Goal: Information Seeking & Learning: Learn about a topic

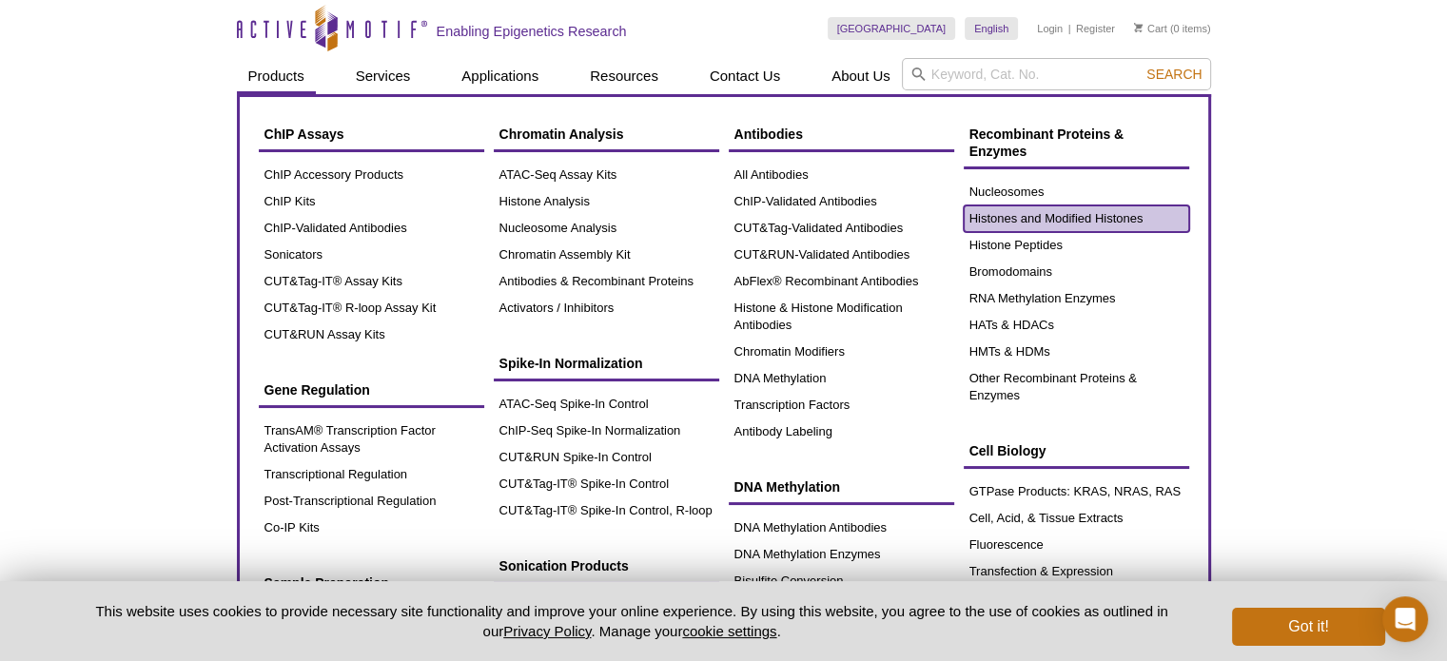
click at [1148, 217] on link "Histones and Modified Histones" at bounding box center [1076, 218] width 225 height 27
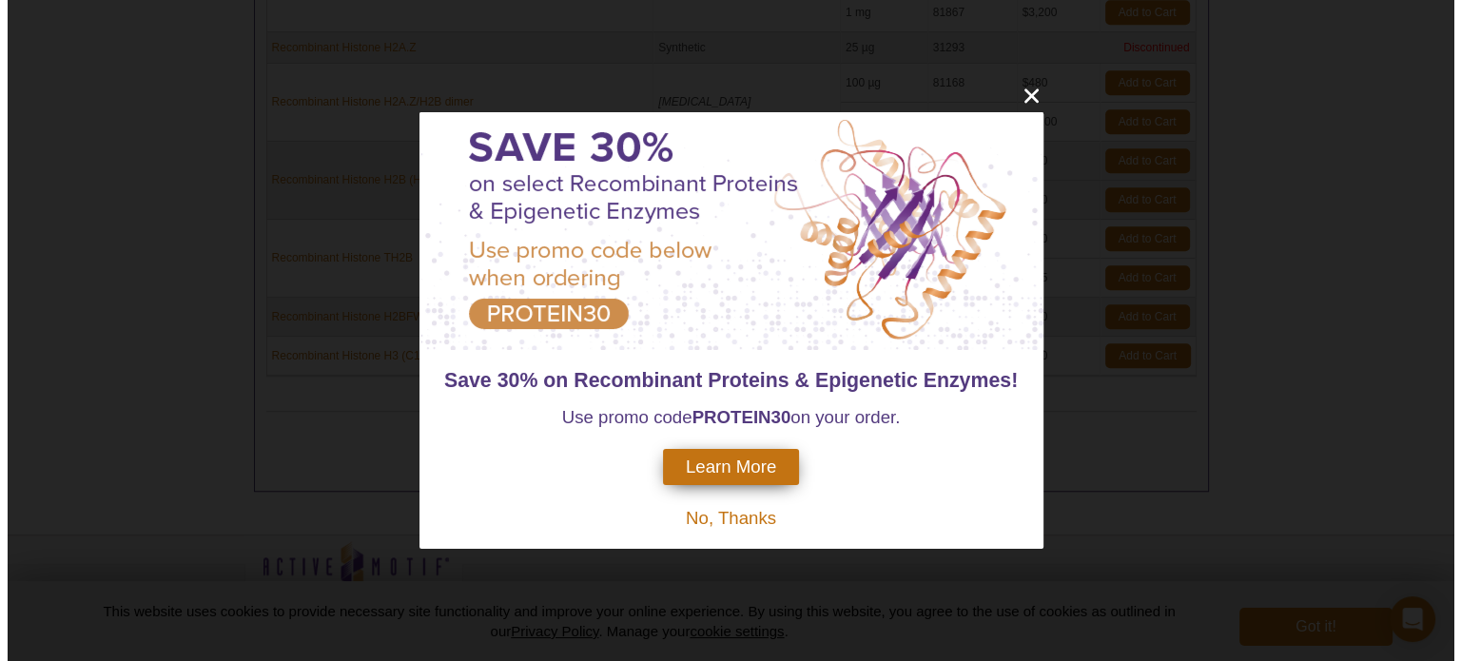
scroll to position [1178, 0]
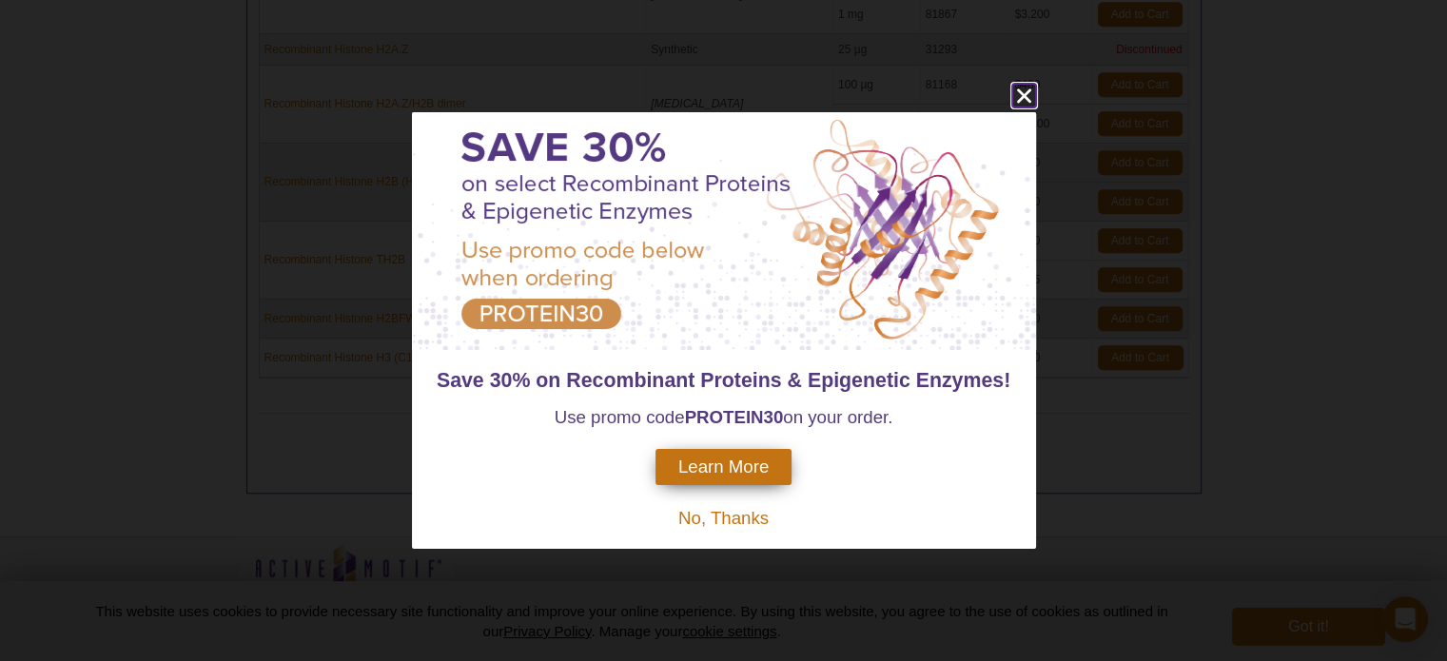
click at [1020, 102] on icon "close" at bounding box center [1024, 96] width 24 height 24
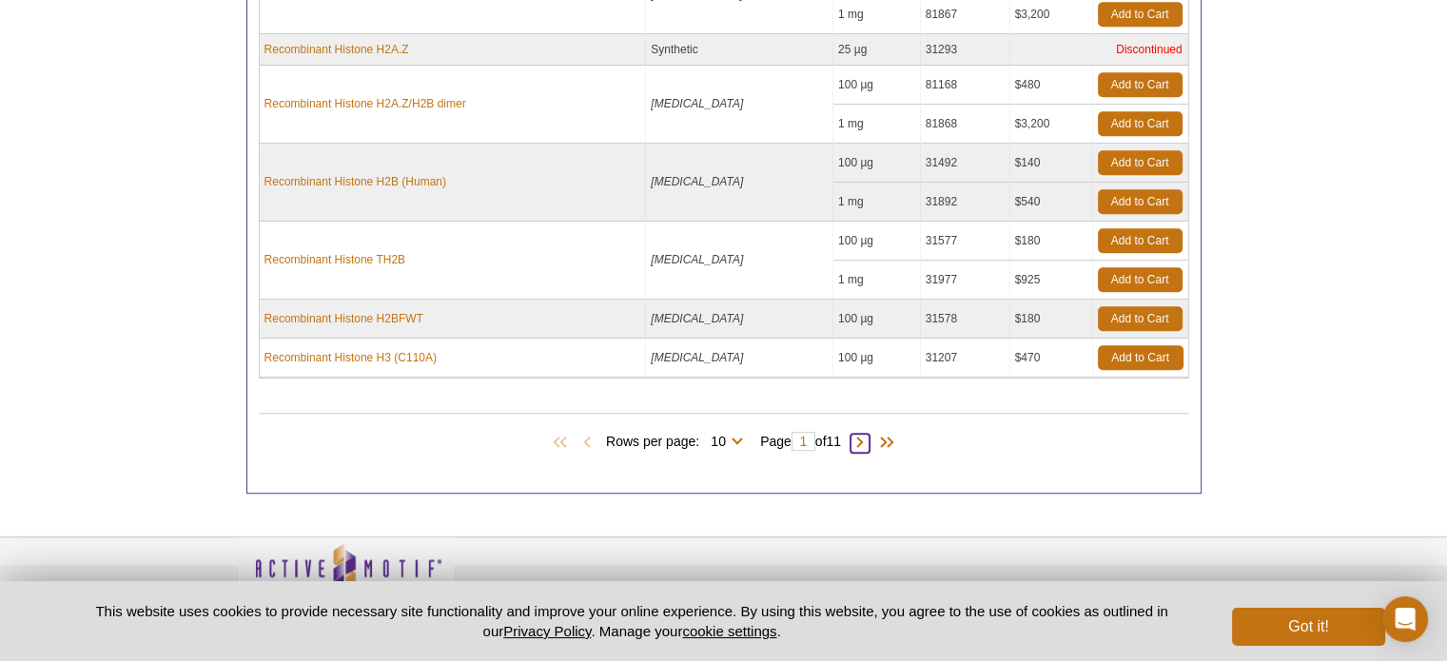
click at [859, 442] on span at bounding box center [860, 443] width 19 height 19
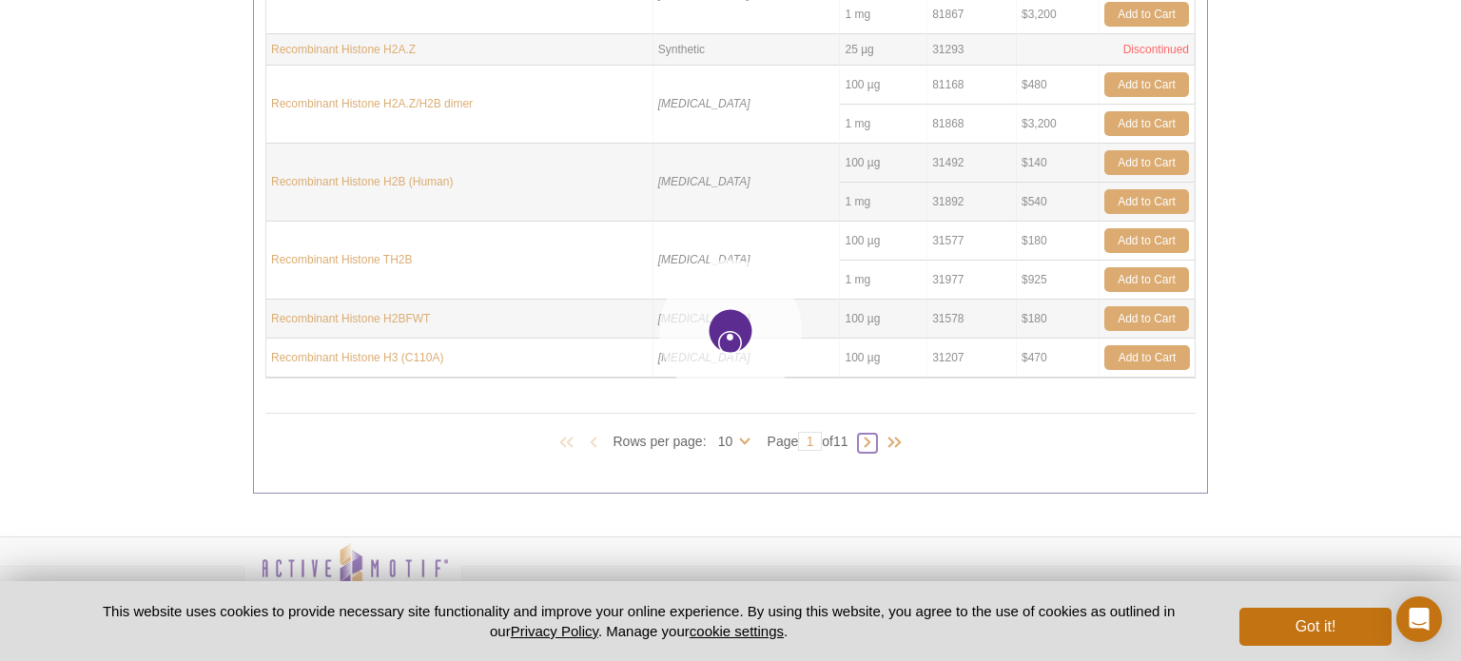
type input "2"
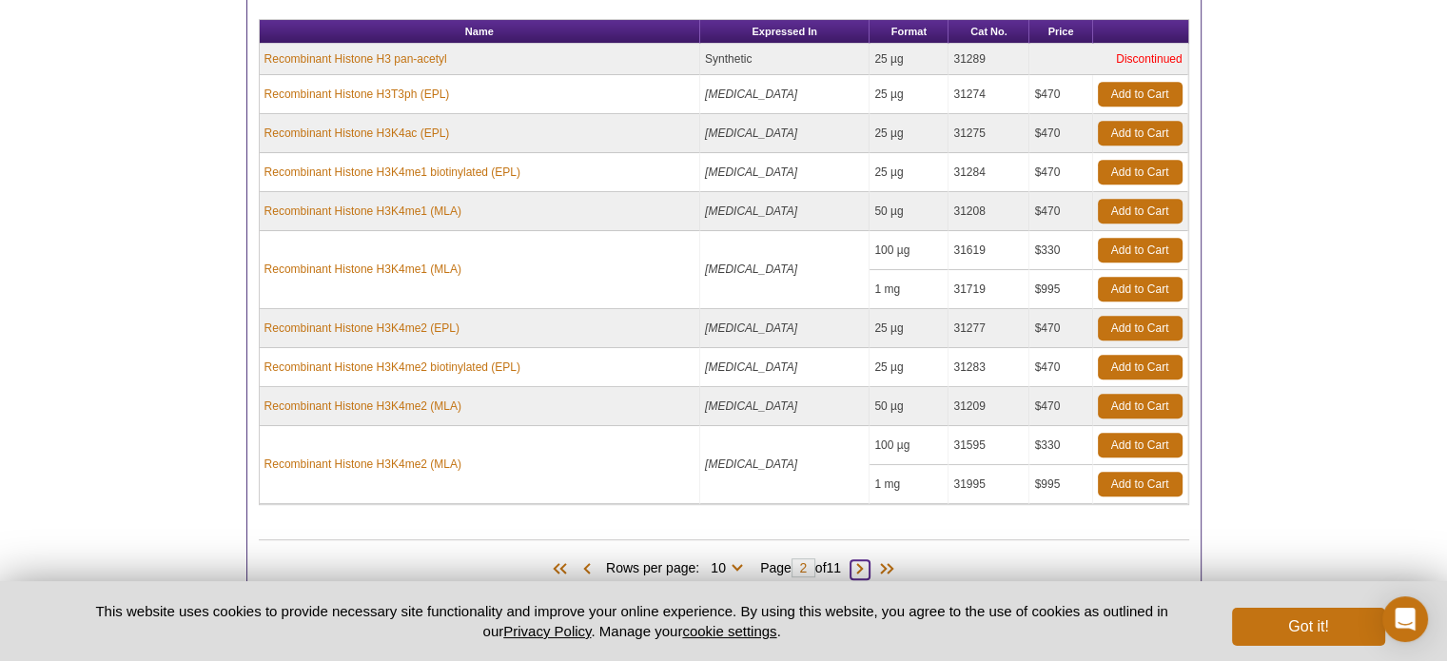
scroll to position [976, 0]
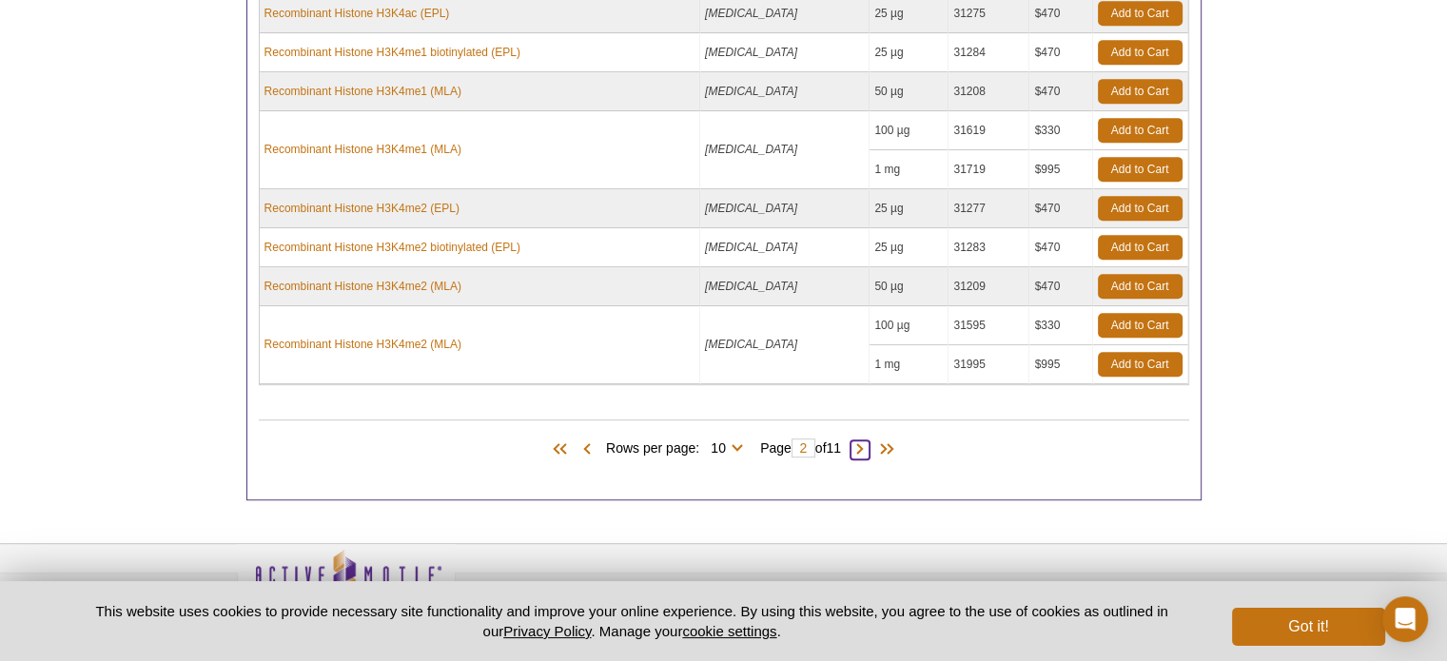
click at [860, 444] on span at bounding box center [860, 449] width 19 height 19
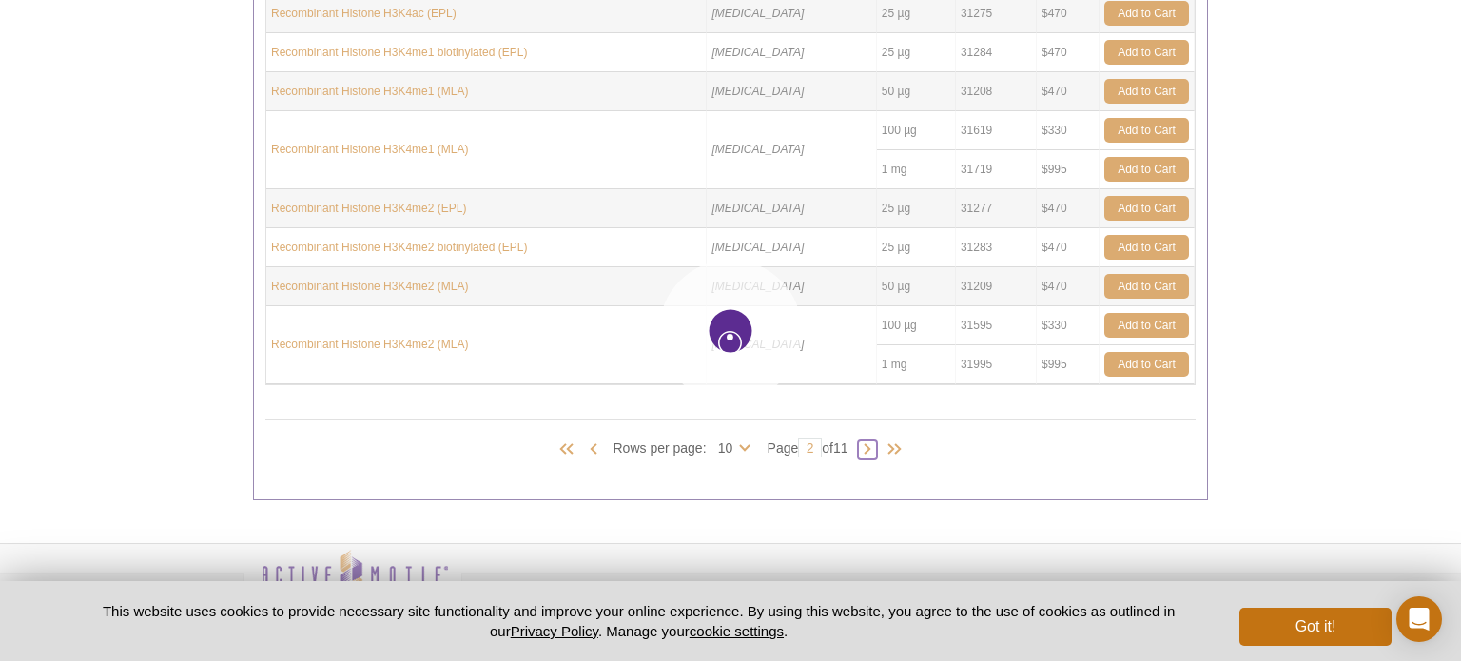
type input "3"
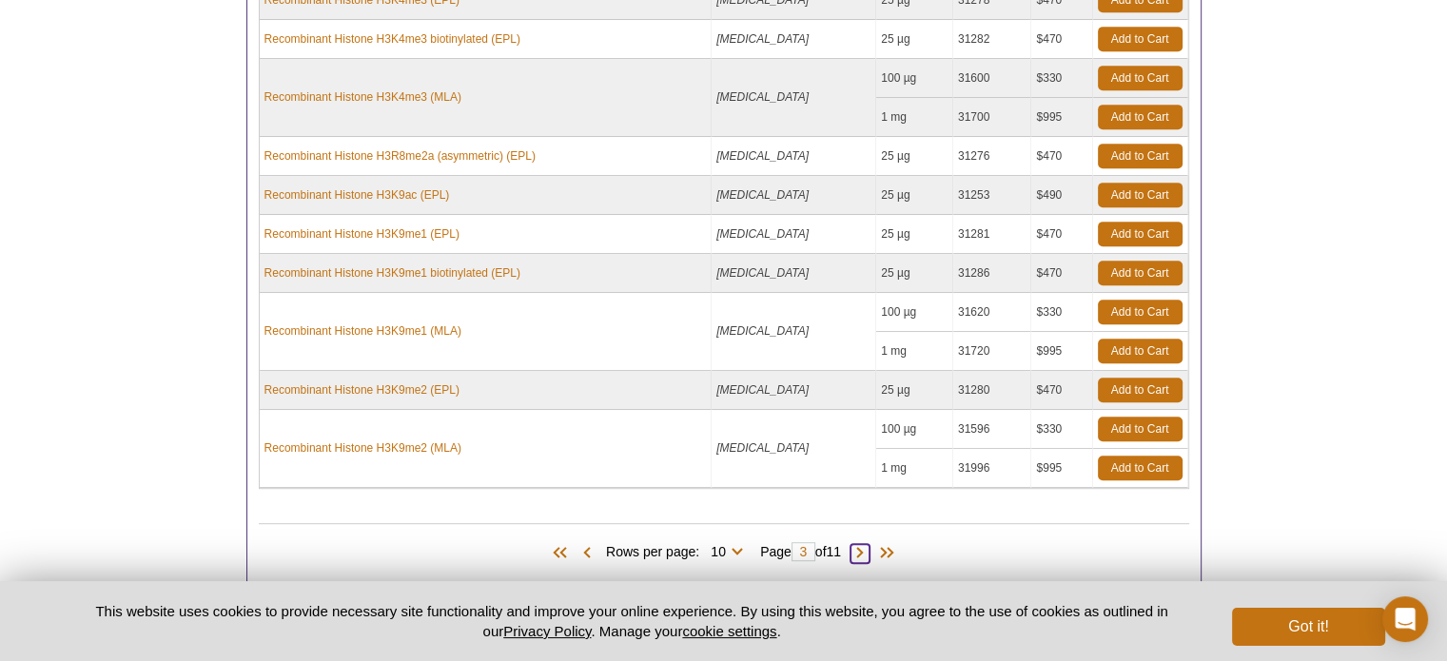
scroll to position [925, 0]
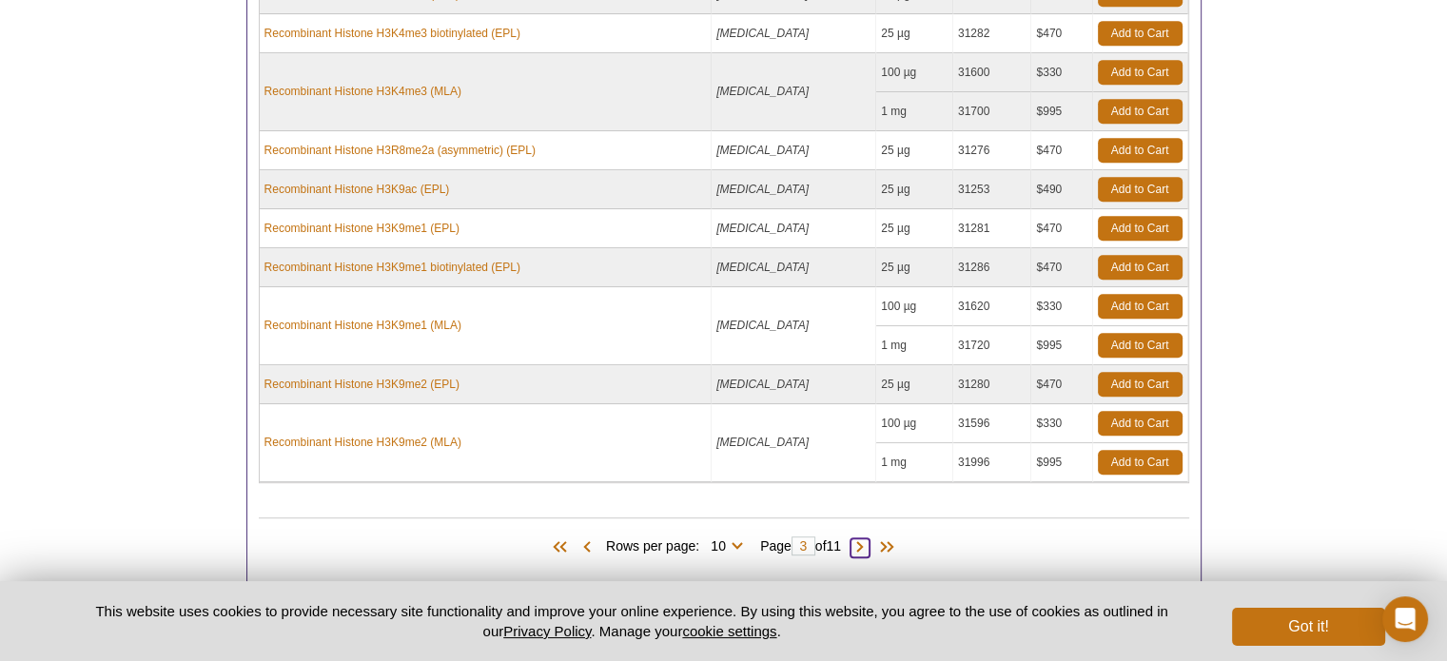
click at [868, 539] on span at bounding box center [860, 547] width 19 height 19
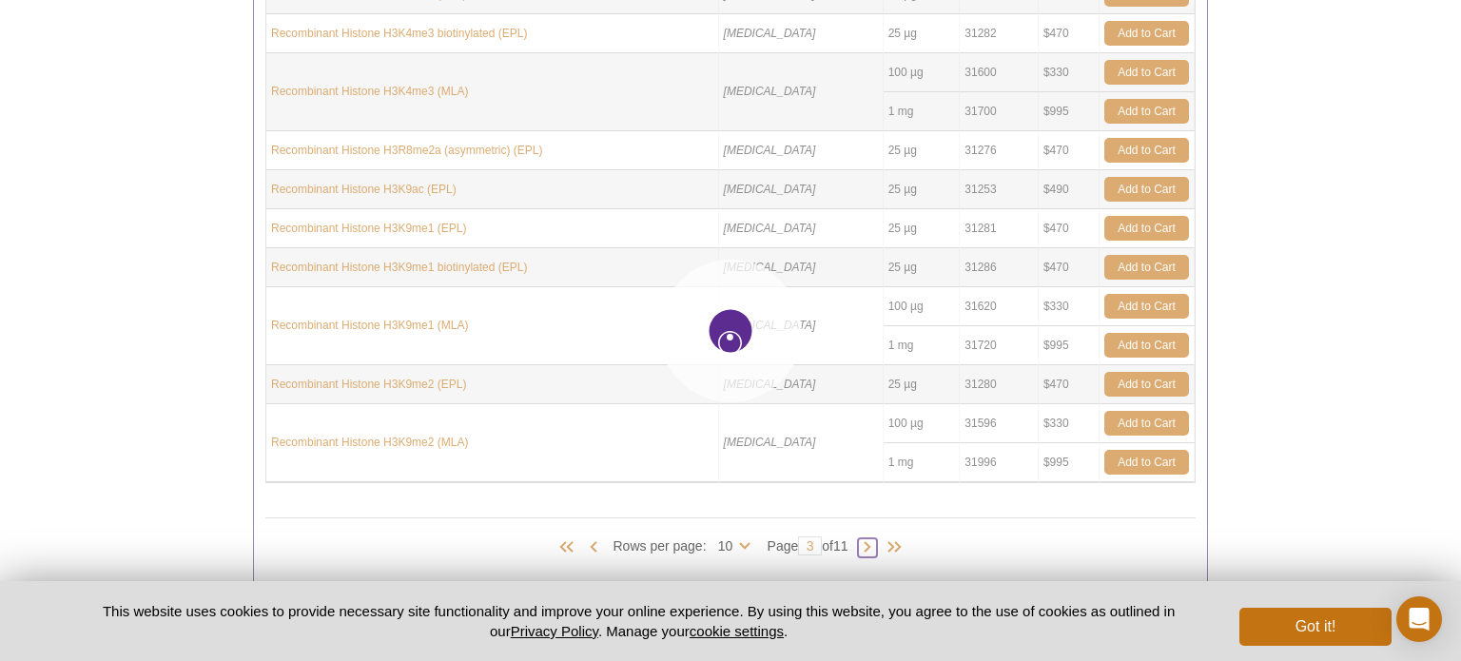
type input "4"
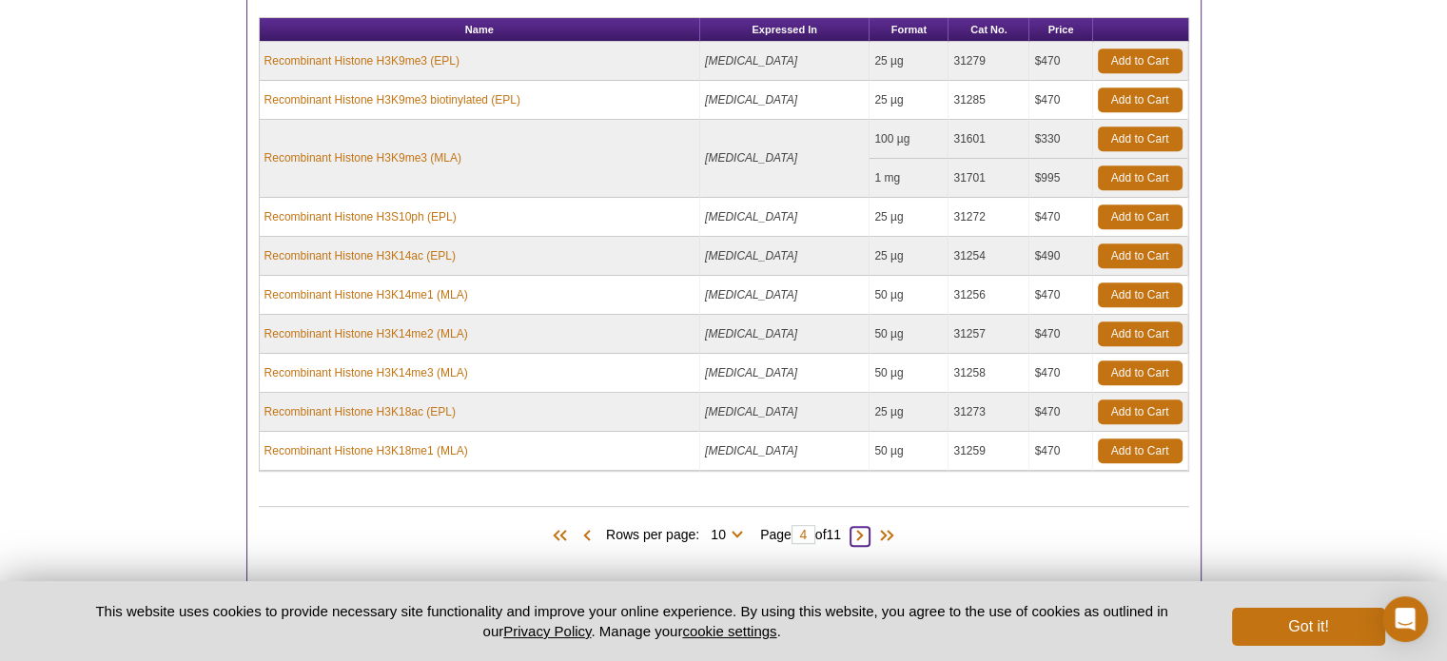
scroll to position [856, 0]
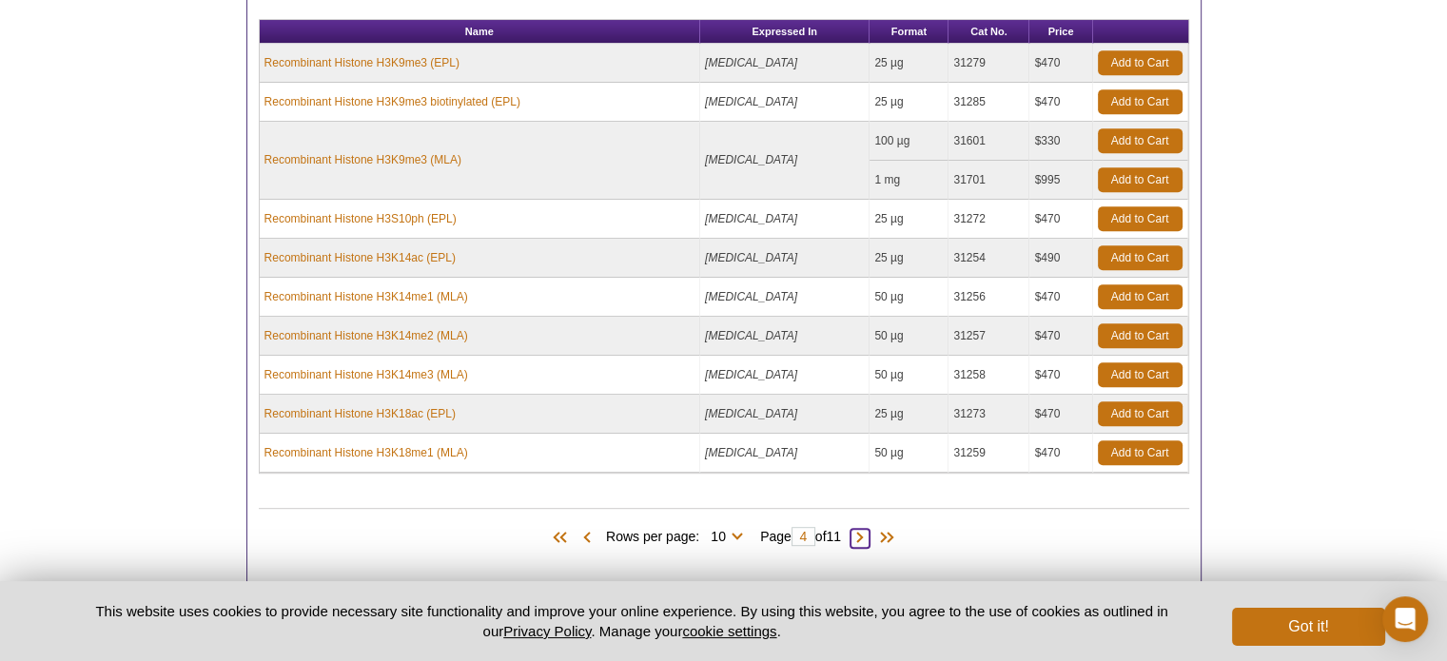
click at [868, 529] on span at bounding box center [860, 538] width 19 height 19
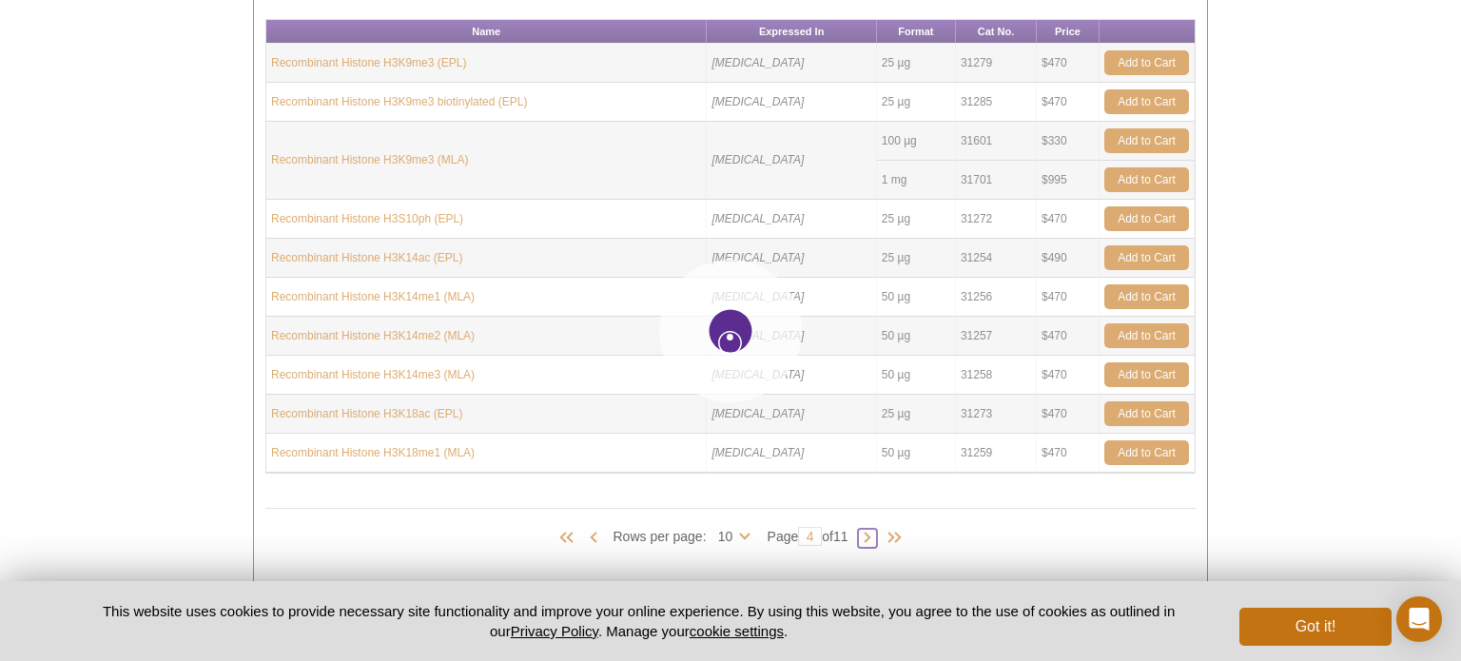
type input "5"
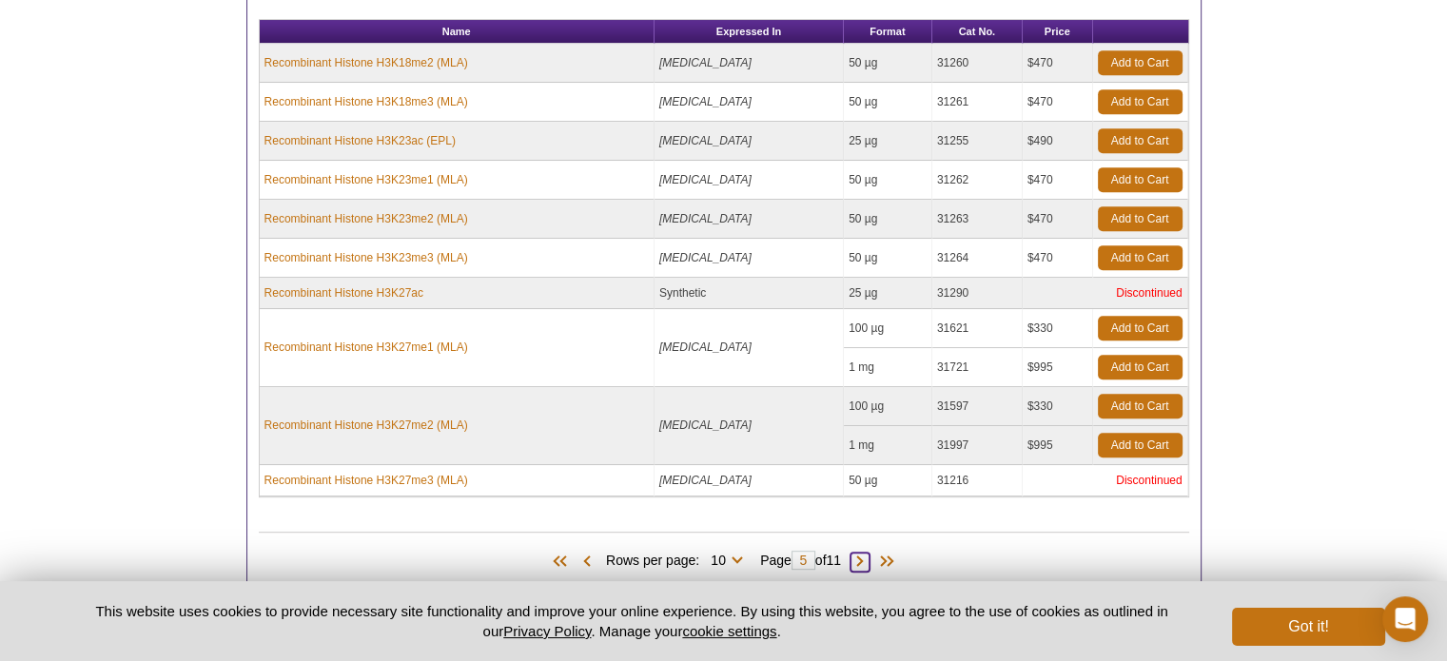
click at [870, 556] on span at bounding box center [860, 562] width 19 height 19
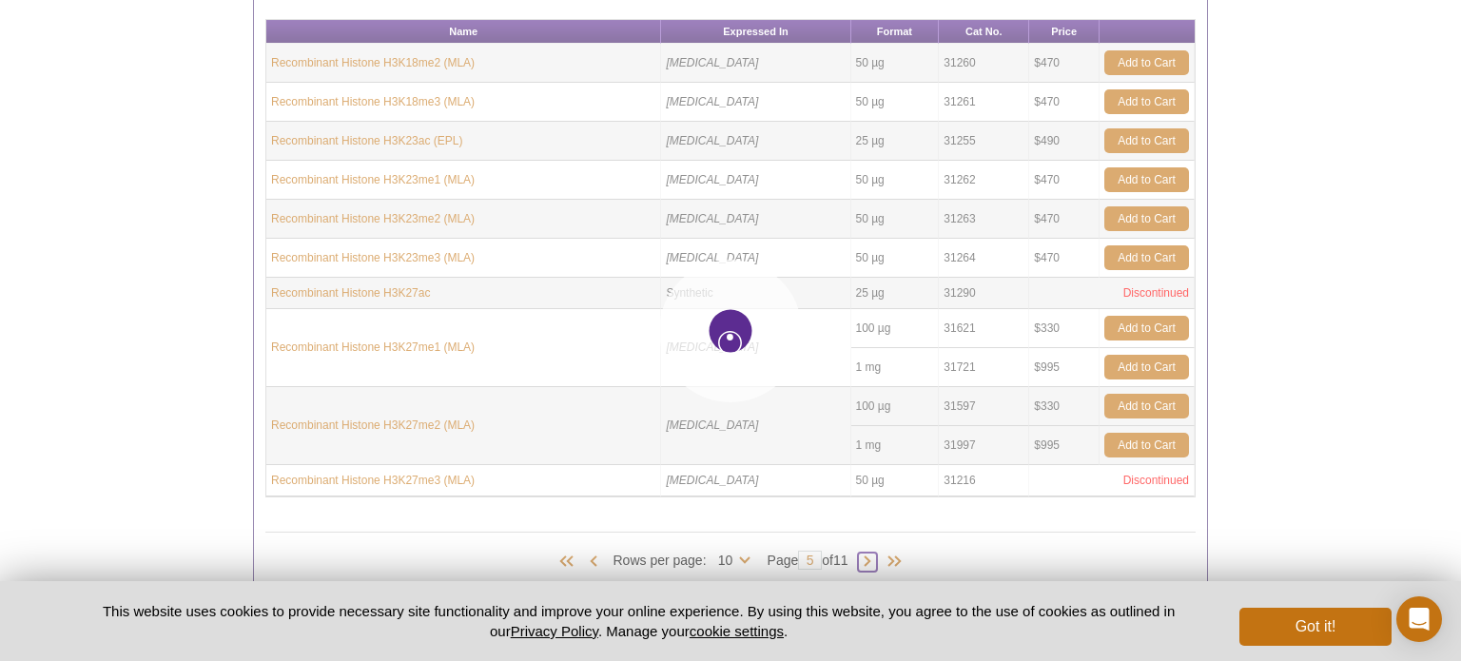
type input "6"
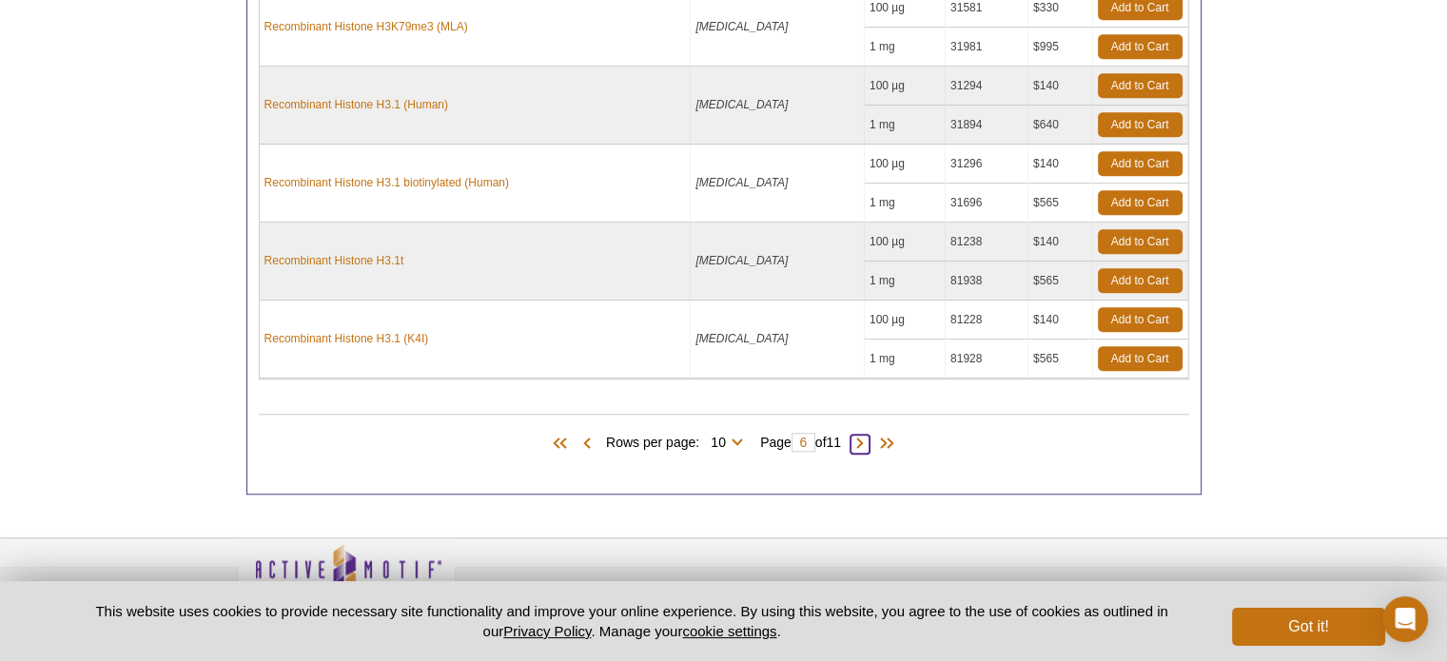
scroll to position [1315, 0]
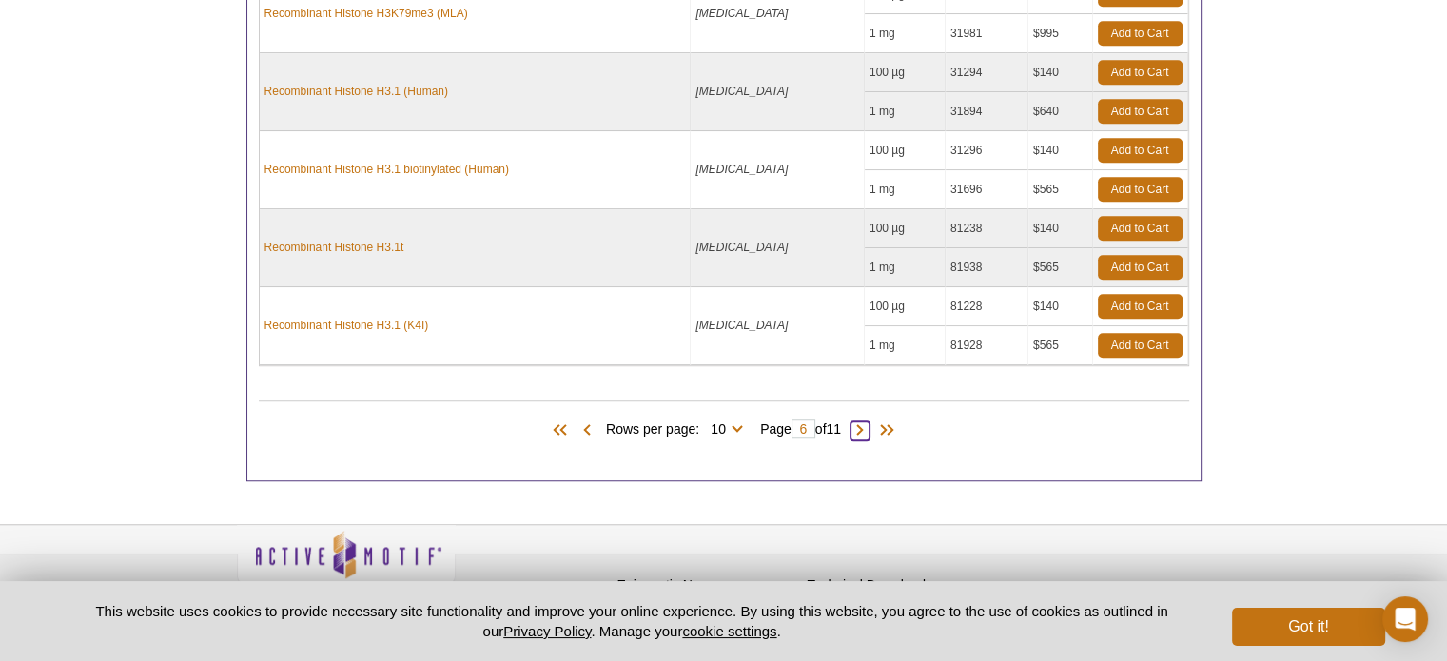
click at [863, 425] on span at bounding box center [860, 430] width 19 height 19
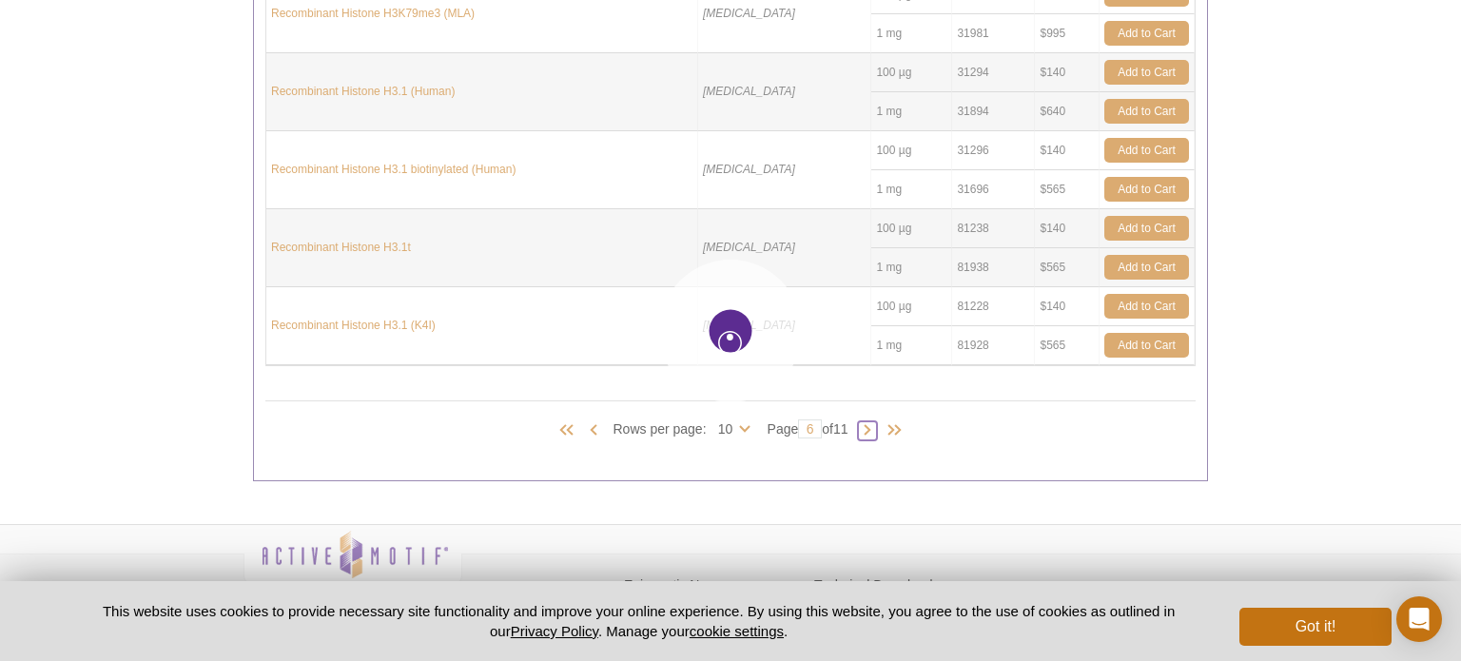
type input "7"
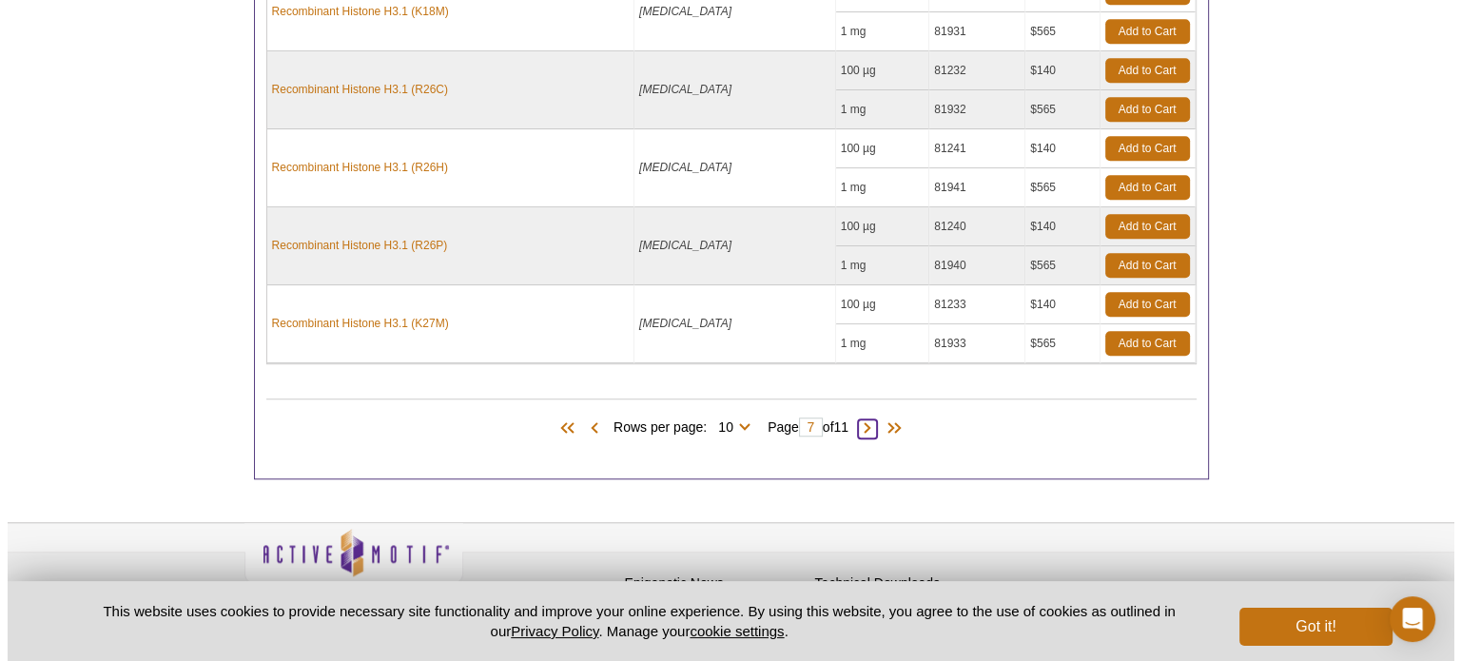
scroll to position [1338, 0]
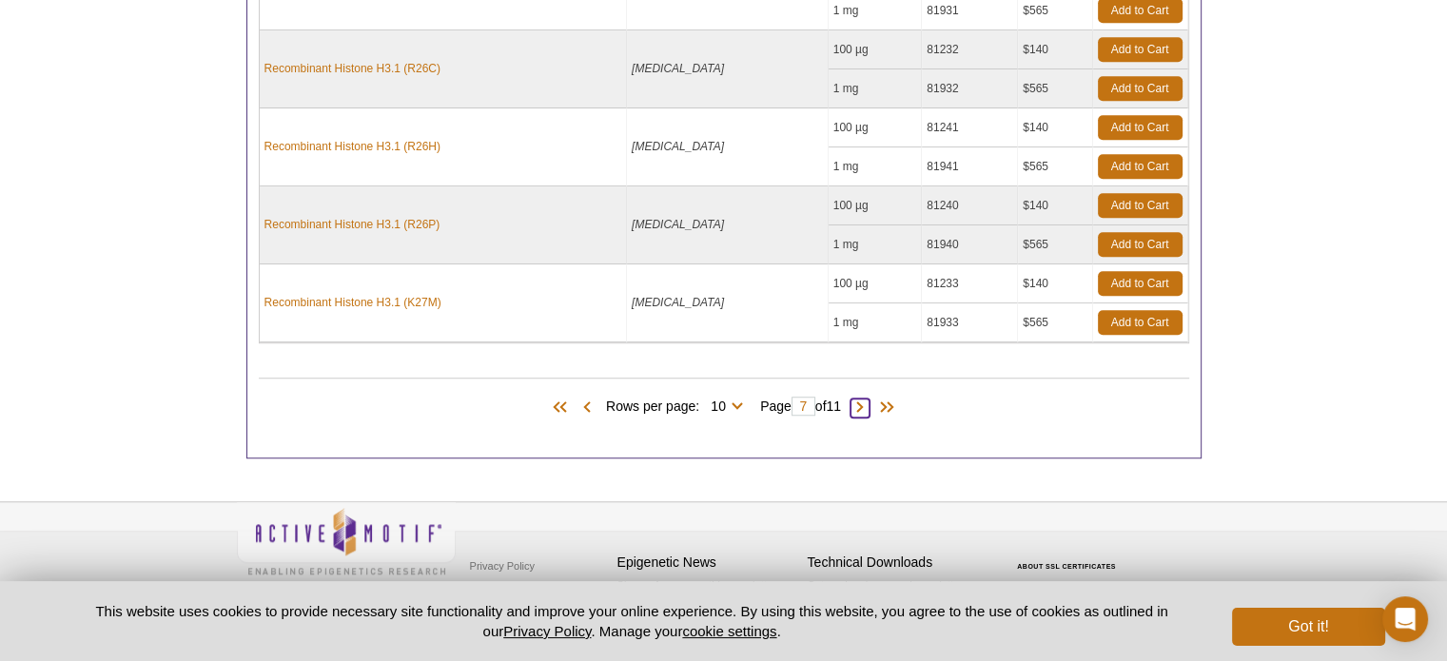
click at [866, 403] on span at bounding box center [860, 408] width 19 height 19
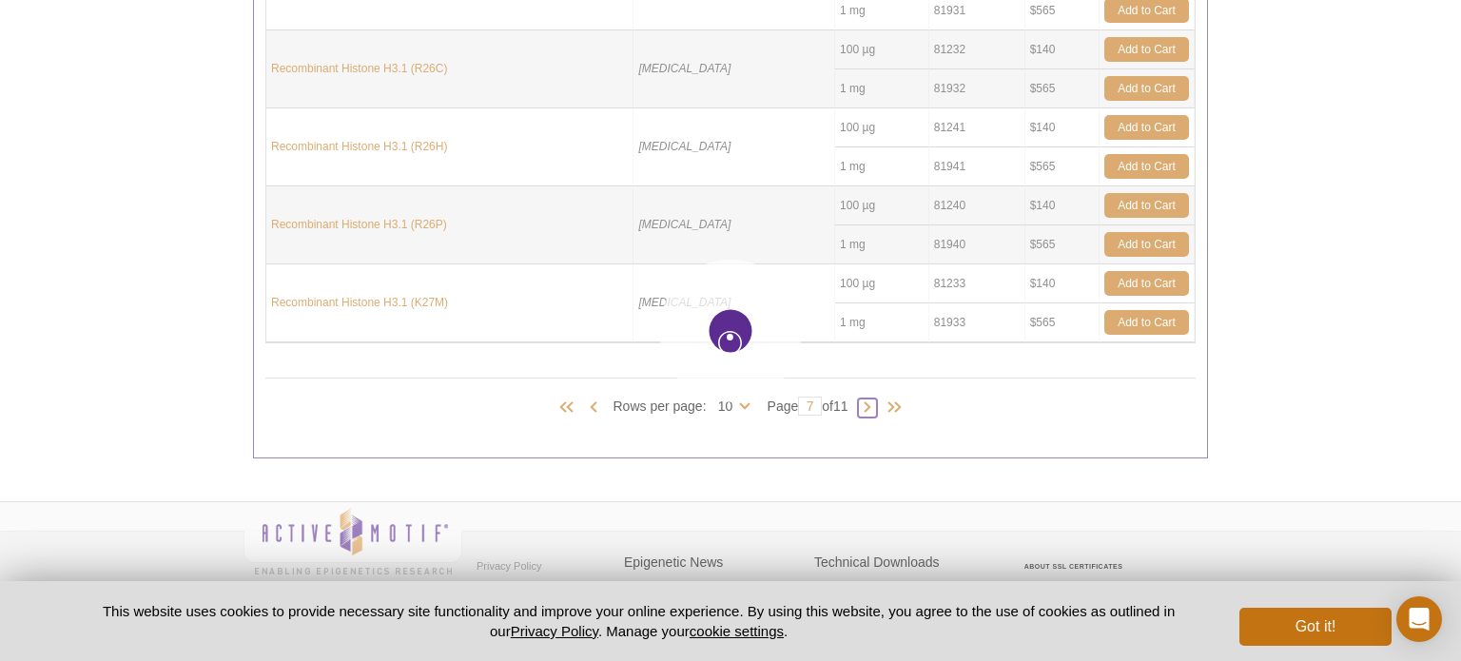
type input "8"
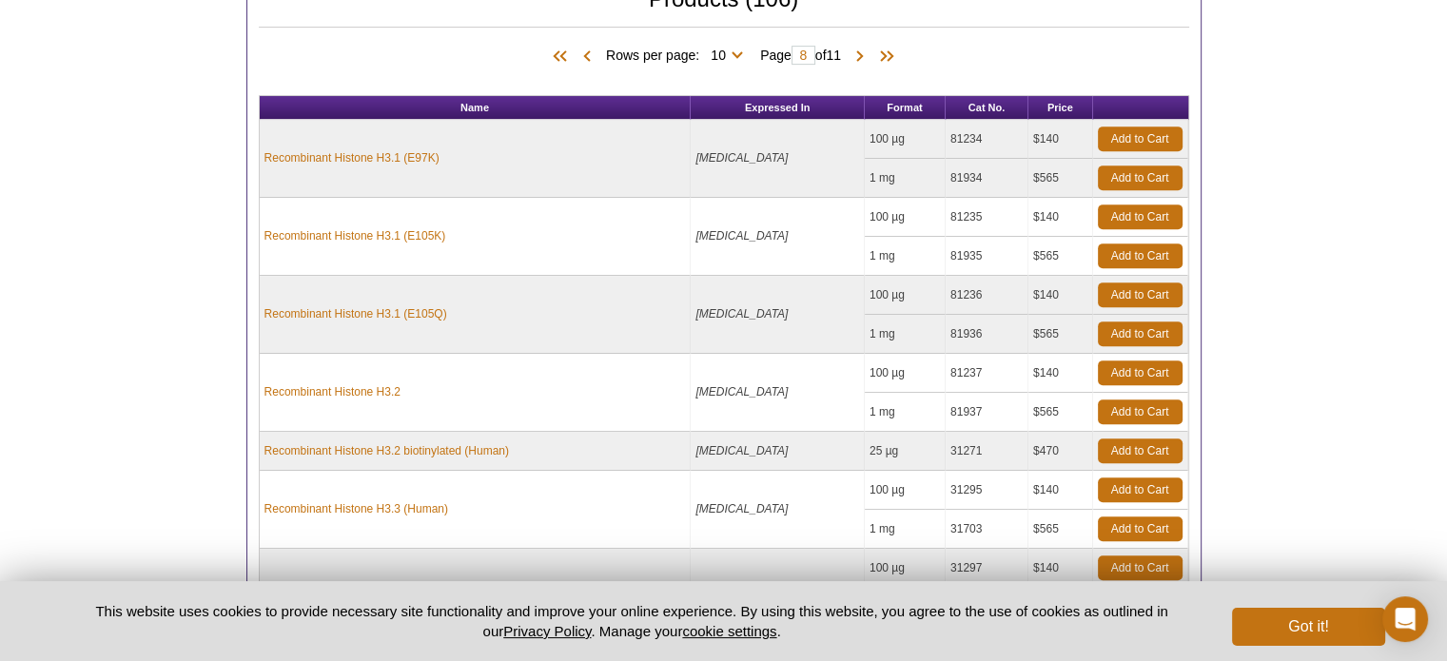
scroll to position [1299, 0]
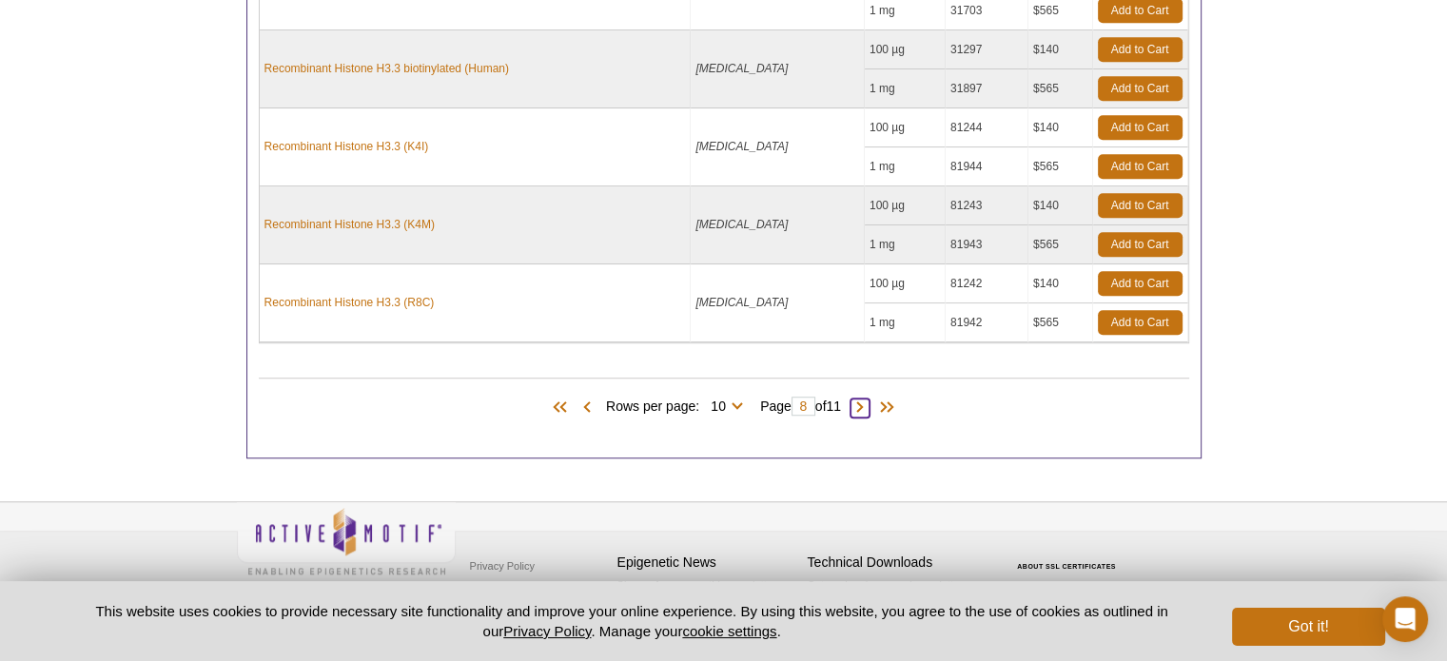
click at [870, 399] on span at bounding box center [860, 408] width 19 height 19
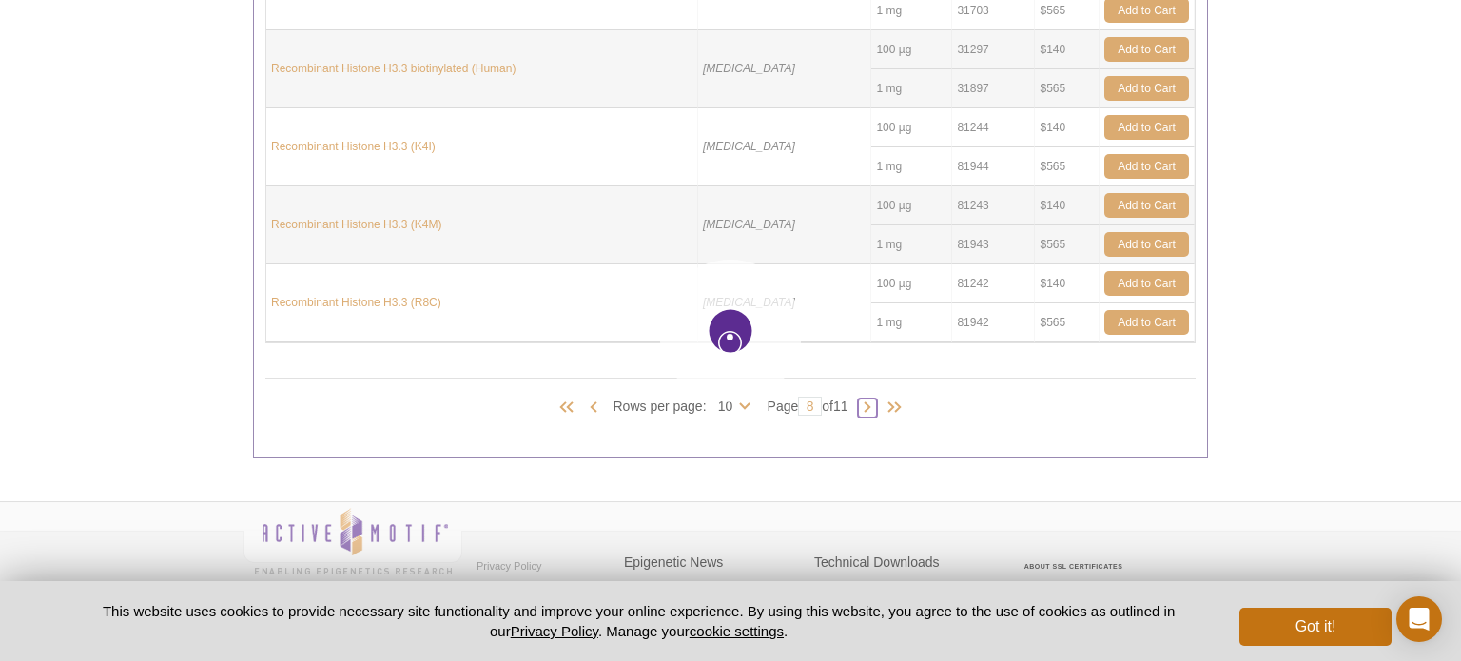
type input "9"
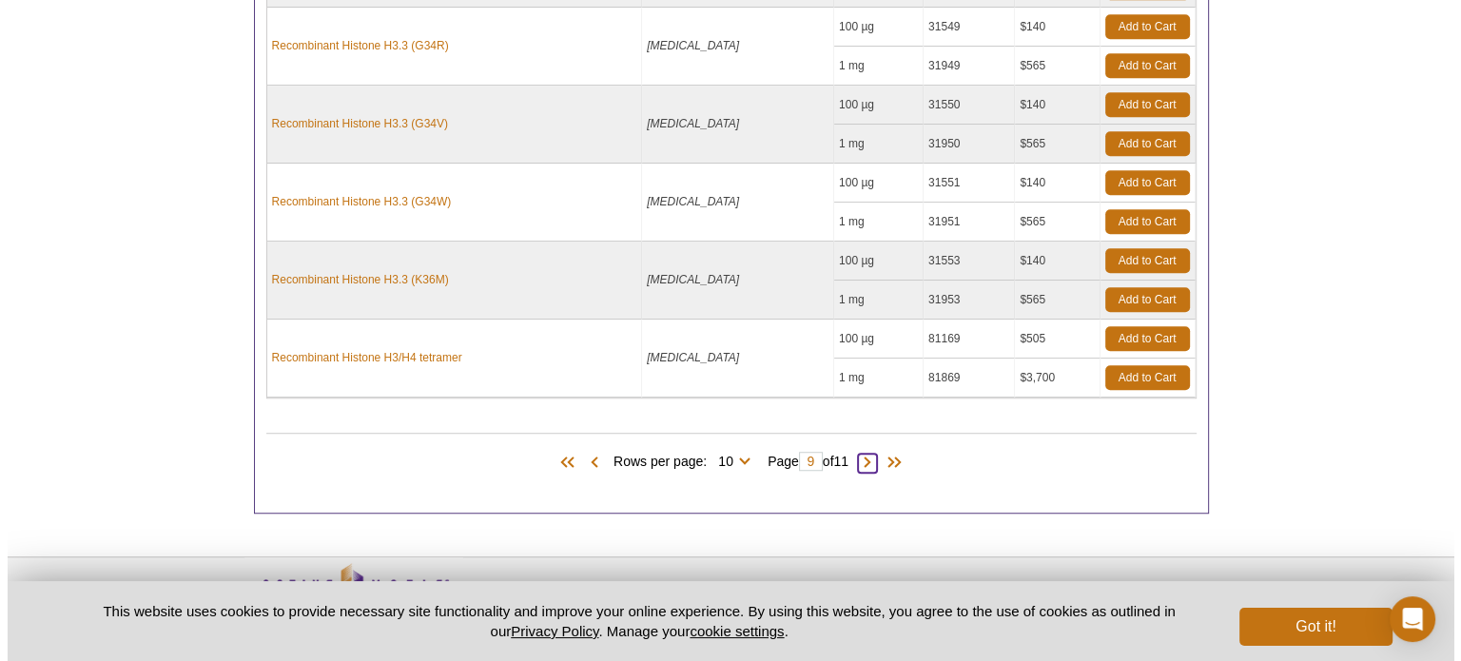
scroll to position [1282, 0]
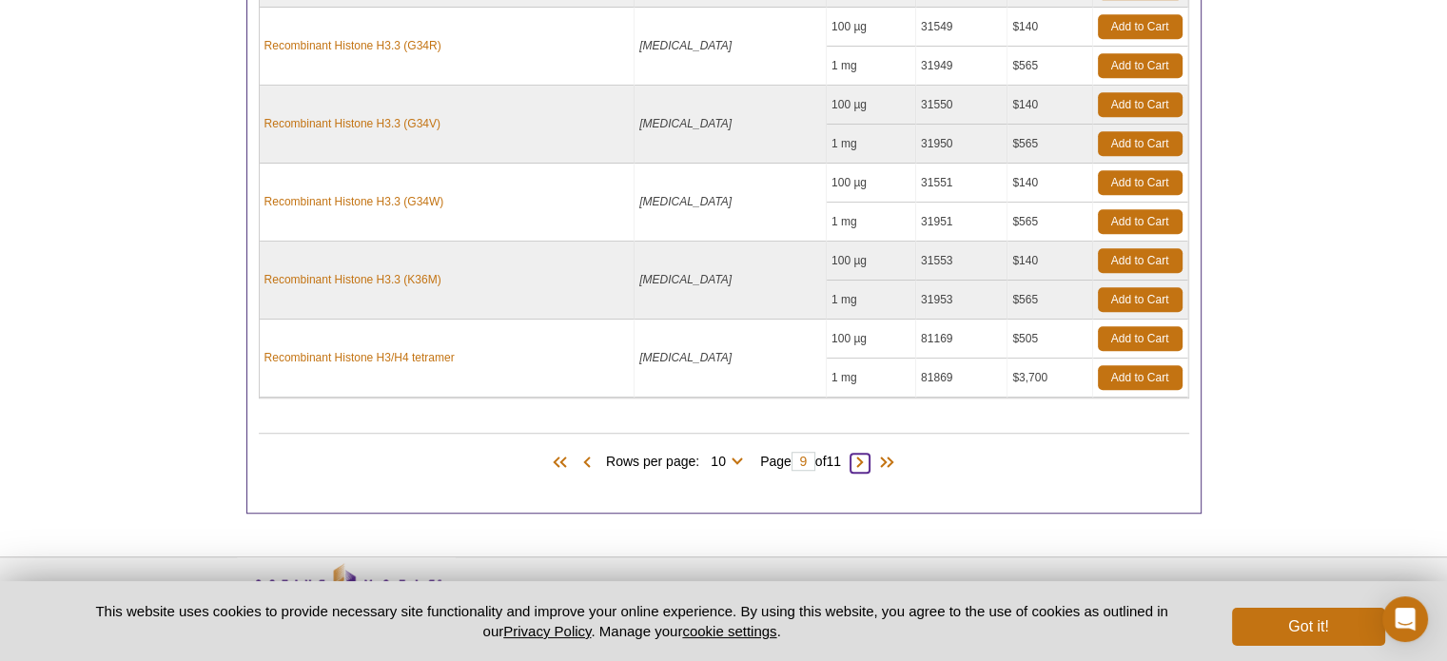
click at [857, 460] on span at bounding box center [860, 463] width 19 height 19
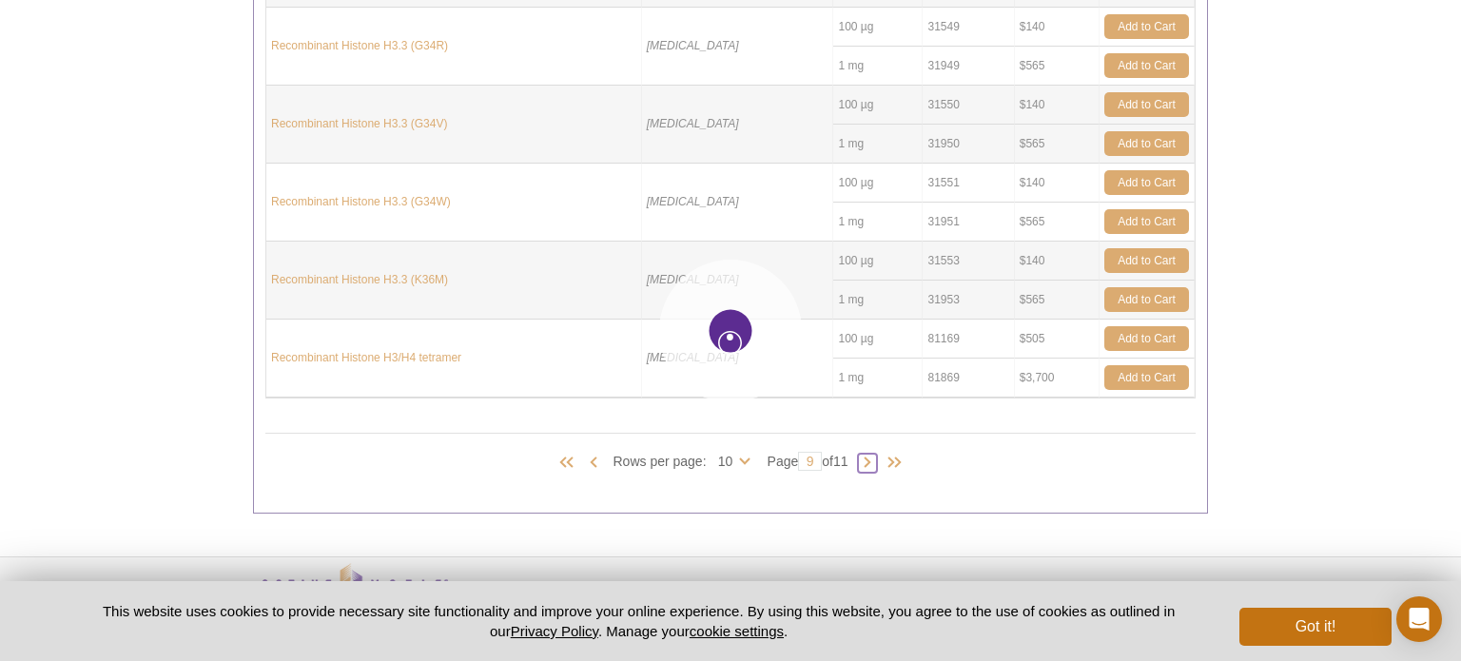
type input "10"
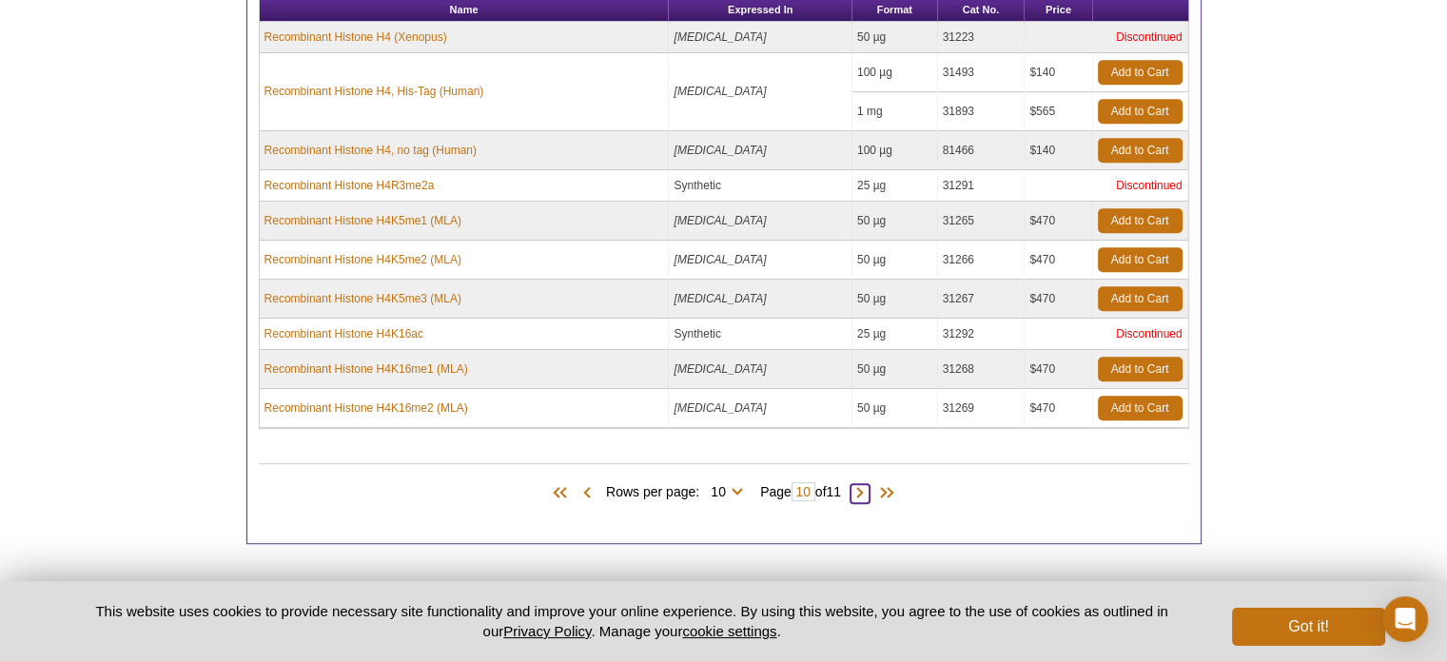
scroll to position [883, 0]
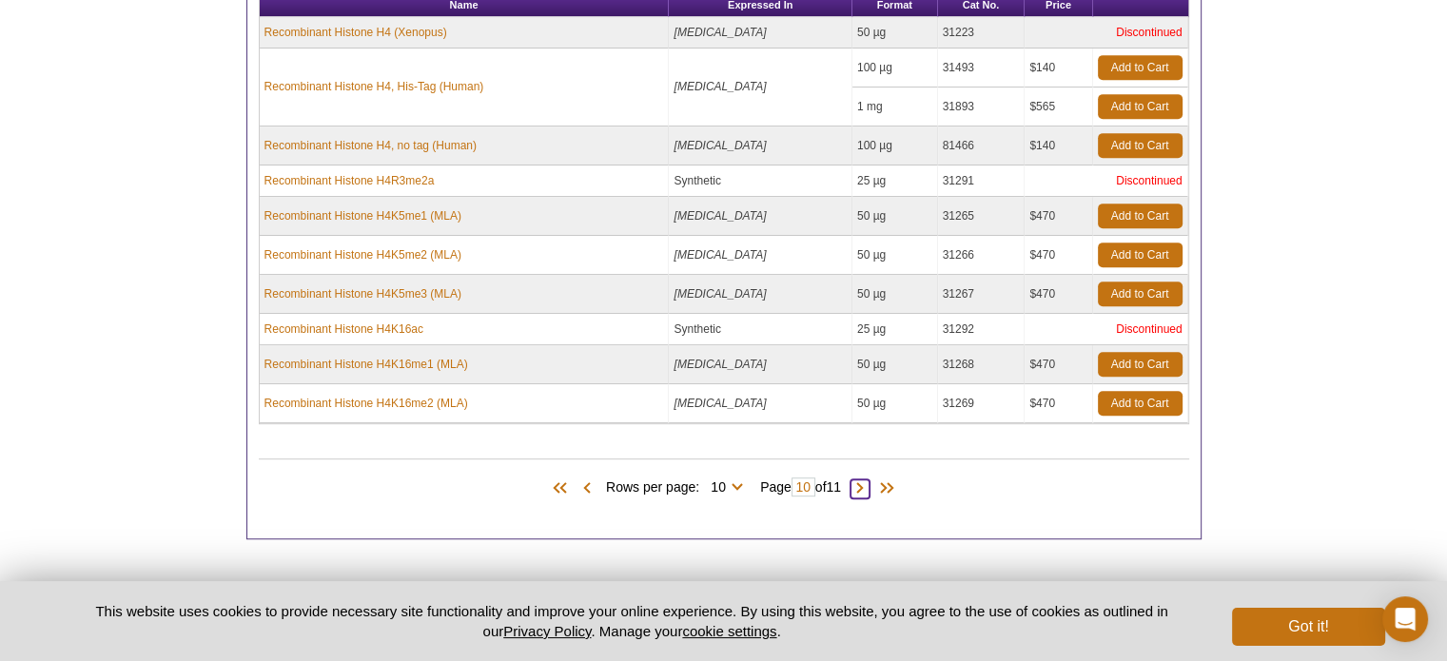
click at [868, 486] on span at bounding box center [860, 488] width 19 height 19
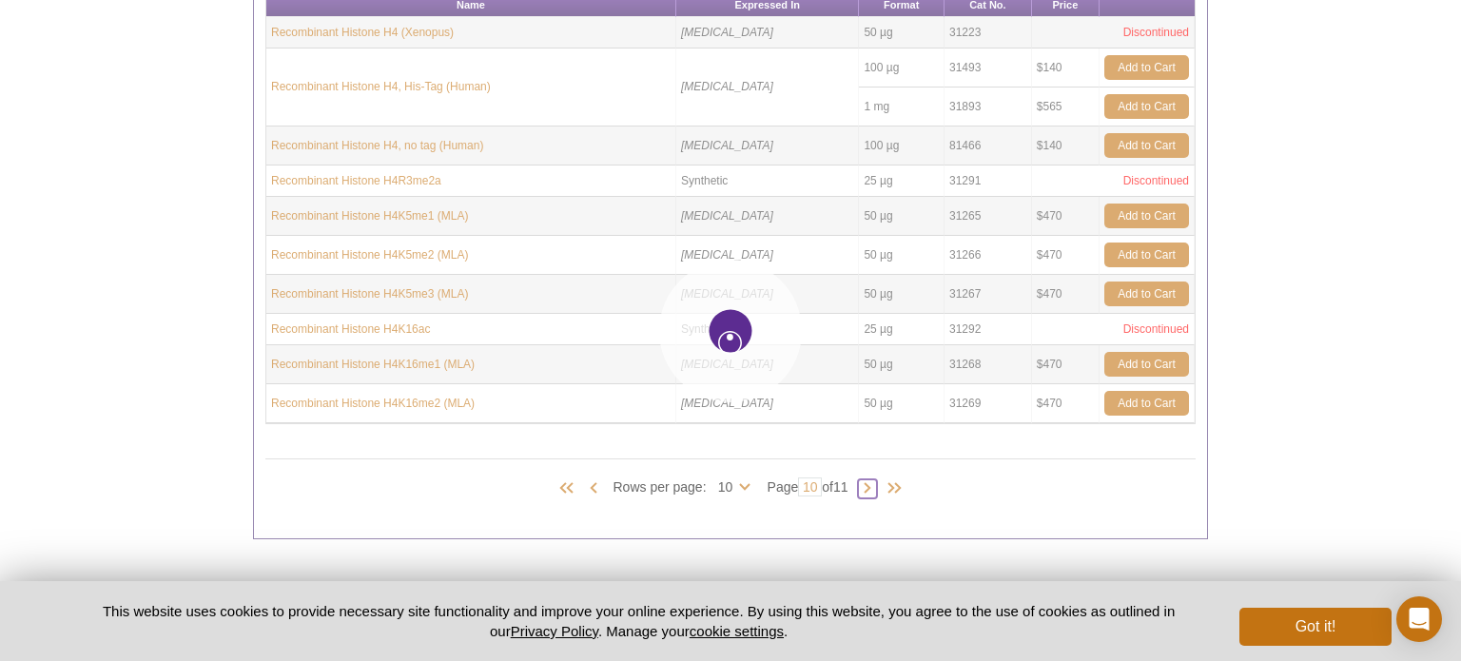
type input "11"
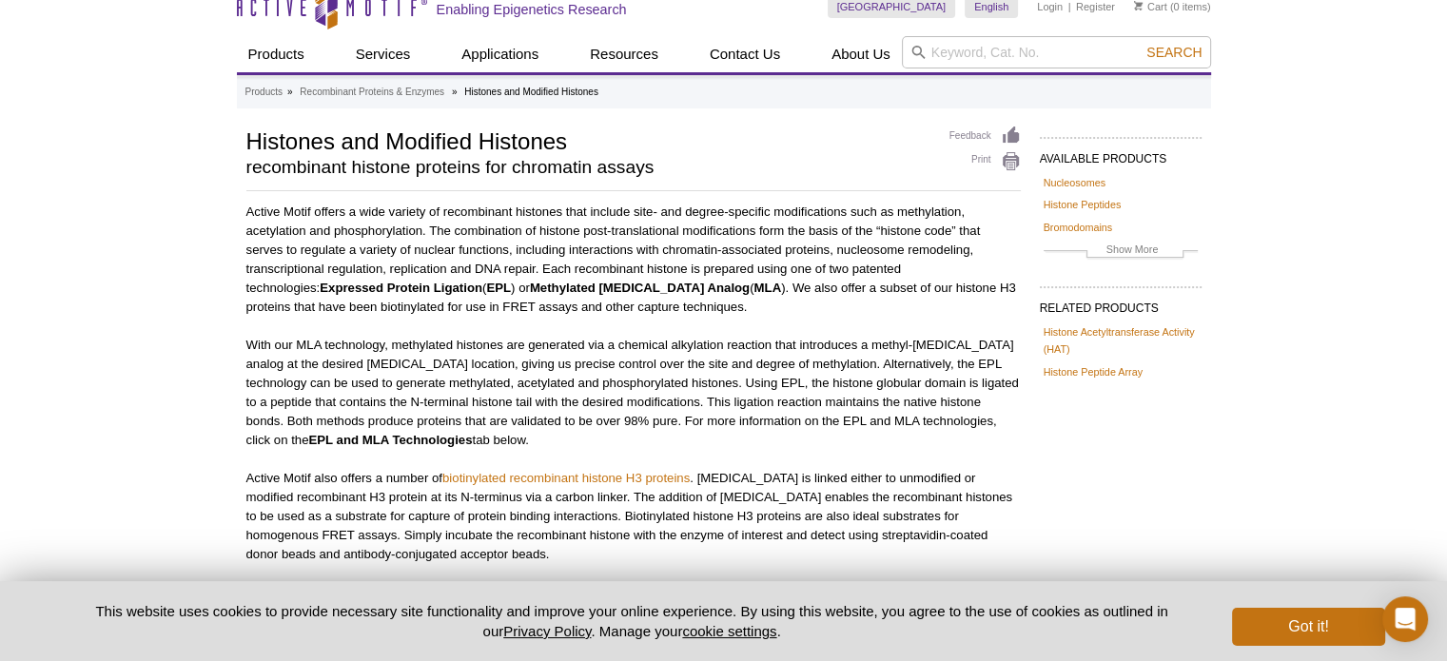
scroll to position [0, 0]
